Goal: Transaction & Acquisition: Subscribe to service/newsletter

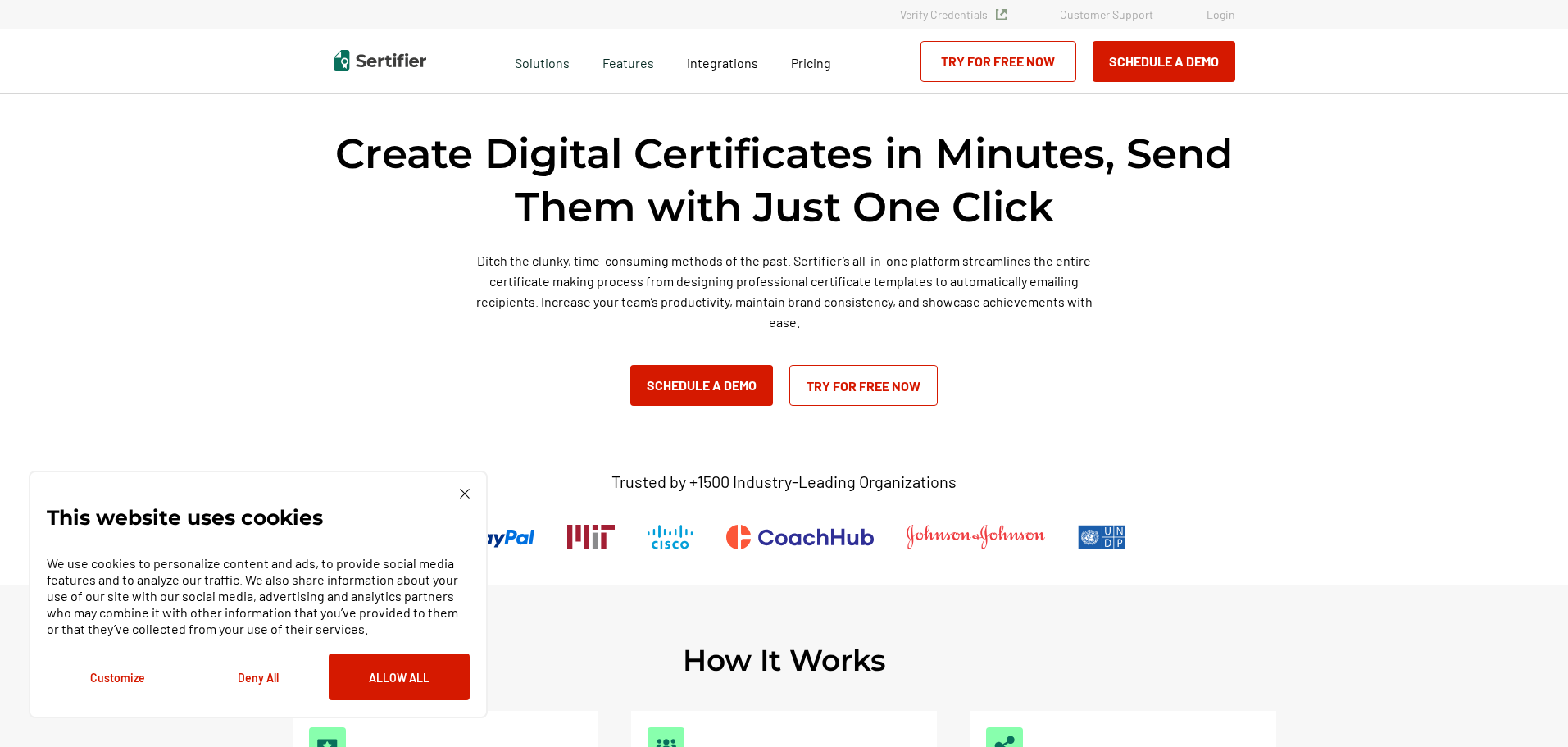
click at [919, 368] on link "Try for Free Now" at bounding box center [863, 385] width 148 height 41
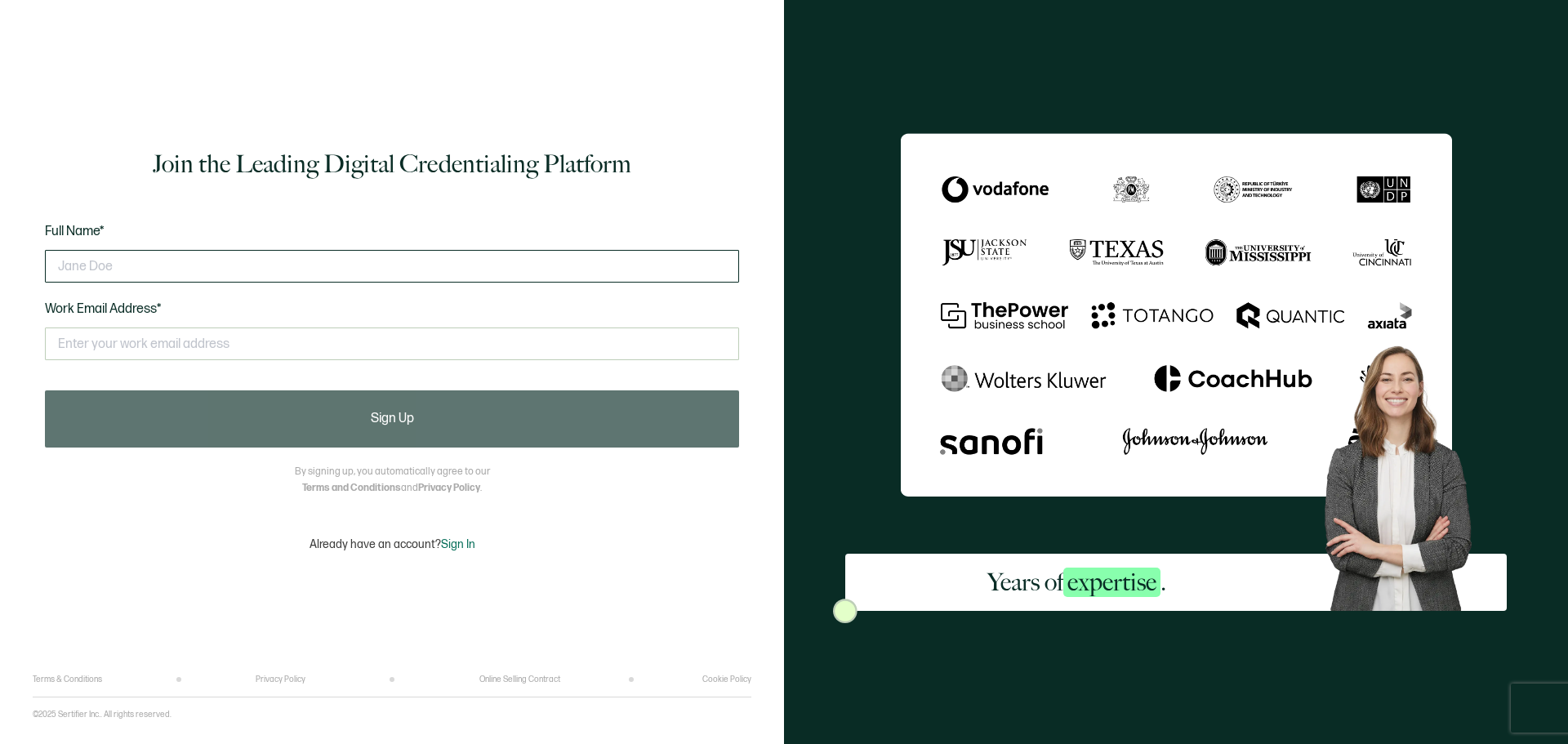
click at [163, 258] on input "text" at bounding box center [392, 266] width 694 height 33
